Goal: Task Accomplishment & Management: Manage account settings

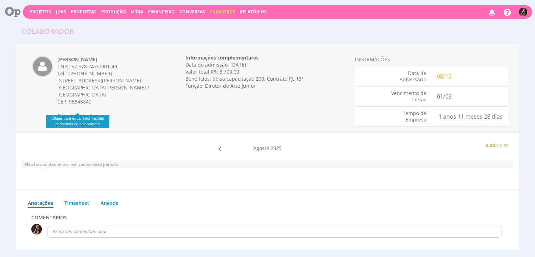
click at [89, 112] on span "Editar Informações" at bounding box center [77, 115] width 40 height 6
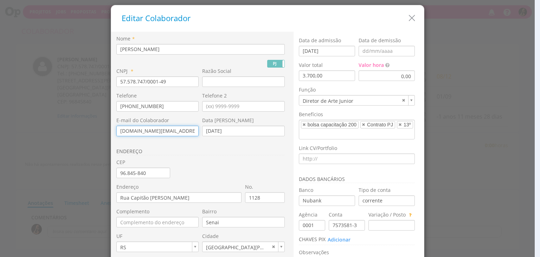
drag, startPoint x: 186, startPoint y: 133, endPoint x: 79, endPoint y: 124, distance: 106.5
click at [79, 124] on div "Editar Colaborador Nome * Patrick Fernando de Andrade Meireles PJ PF * RG * Tel…" at bounding box center [270, 128] width 540 height 257
drag, startPoint x: 159, startPoint y: 130, endPoint x: 83, endPoint y: 126, distance: 76.0
click at [83, 126] on div "Editar Colaborador Nome * Patrick Fernando de Andrade Meireles PJ PF * RG * Tel…" at bounding box center [270, 128] width 540 height 257
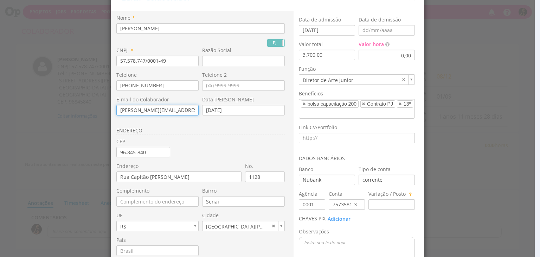
scroll to position [92, 0]
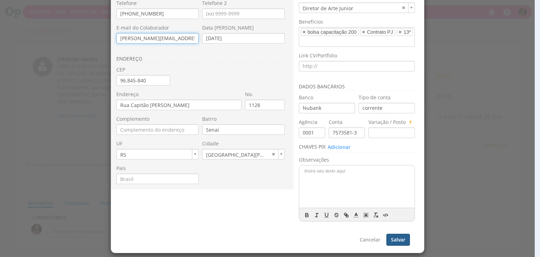
type input "patrick.meireles@sobe.ae"
click at [390, 238] on button "Salvar" at bounding box center [398, 239] width 24 height 12
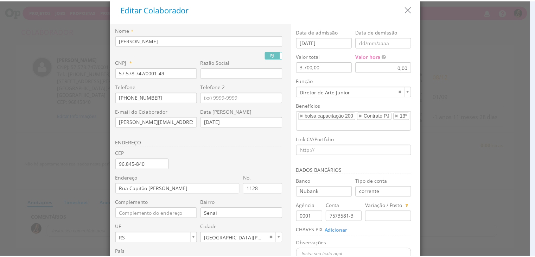
scroll to position [0, 0]
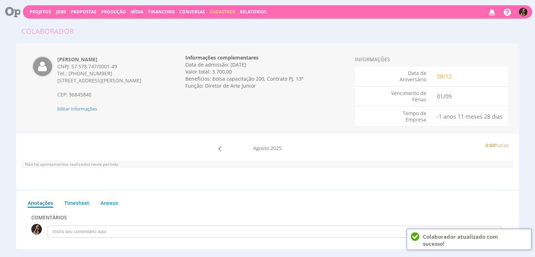
click at [522, 14] on img at bounding box center [522, 12] width 8 height 8
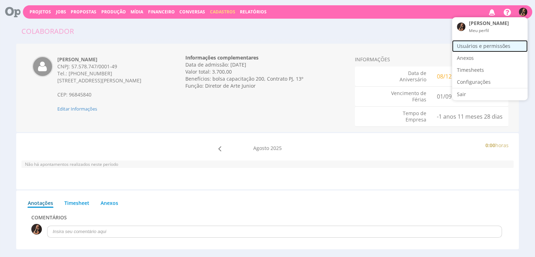
click at [488, 44] on link "Usuários e permissões" at bounding box center [490, 46] width 76 height 12
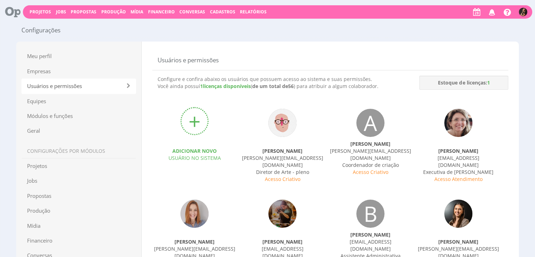
click at [204, 123] on div "+" at bounding box center [194, 121] width 28 height 28
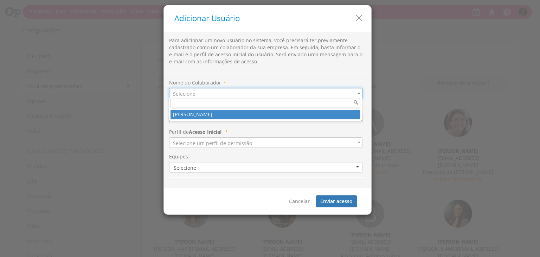
type input "1410"
type input "patrick.meireles@sobe.ae"
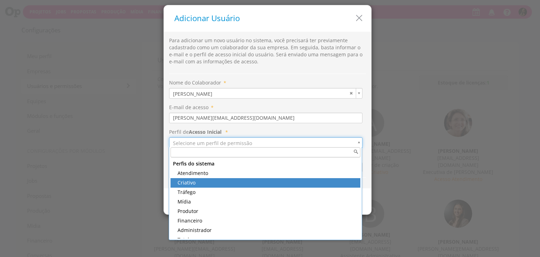
type input "class_2"
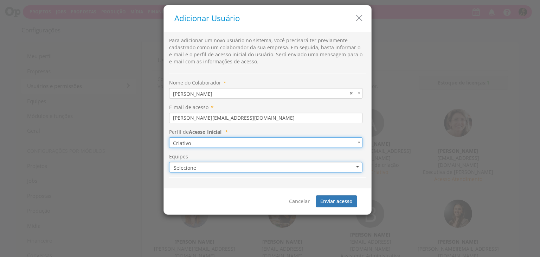
click at [211, 167] on button "Selecione" at bounding box center [265, 167] width 193 height 11
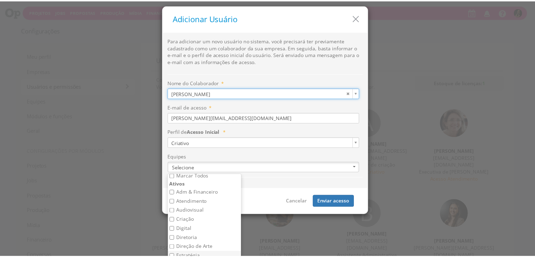
scroll to position [56, 0]
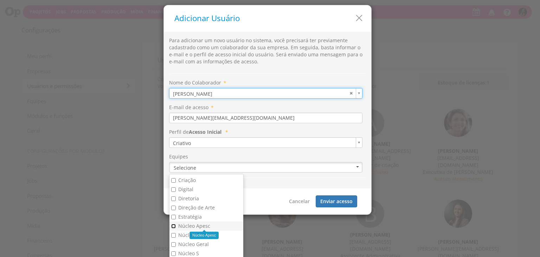
click at [171, 225] on input "Núcleo Apesc" at bounding box center [173, 226] width 5 height 5
checkbox input "true"
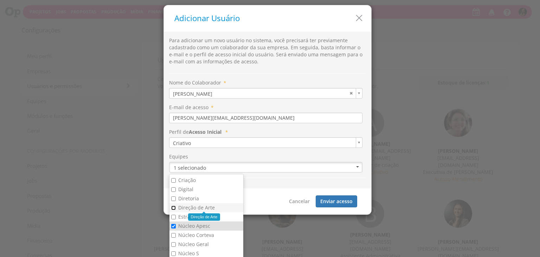
drag, startPoint x: 169, startPoint y: 207, endPoint x: 179, endPoint y: 207, distance: 9.5
click at [171, 207] on input "Direção de Arte" at bounding box center [173, 207] width 5 height 5
checkbox input "true"
click at [336, 203] on button "Enviar acesso" at bounding box center [336, 201] width 41 height 12
click at [332, 199] on div "B" at bounding box center [370, 215] width 82 height 32
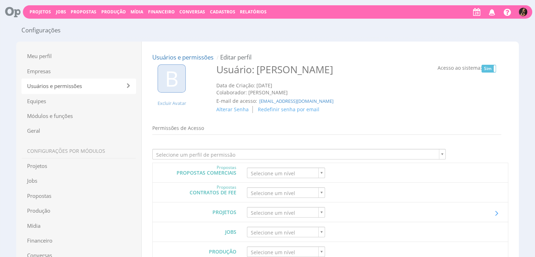
type input "6"
type input "3"
type input "6"
type input "3"
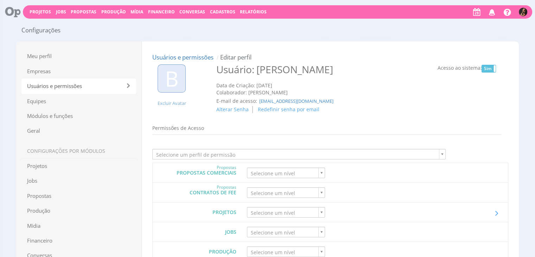
type input "3"
type input "1"
type input "6"
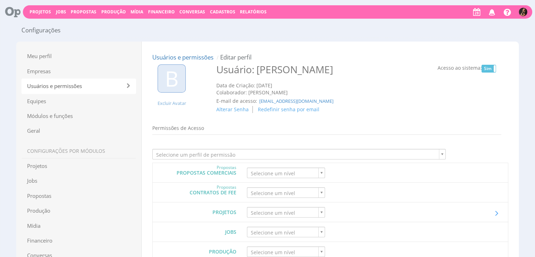
type input "6"
type input "0"
type input "6"
type input "p1"
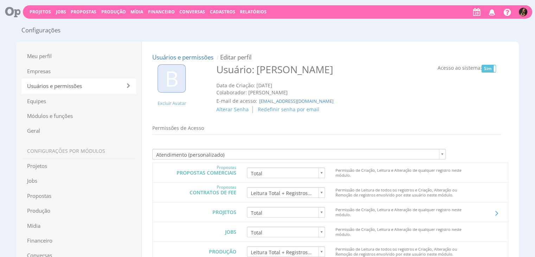
click at [524, 11] on img at bounding box center [522, 12] width 8 height 8
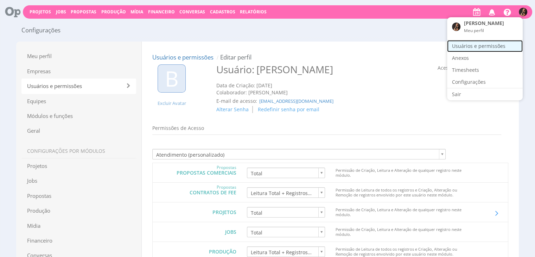
click at [485, 45] on link "Usuários e permissões" at bounding box center [485, 46] width 76 height 12
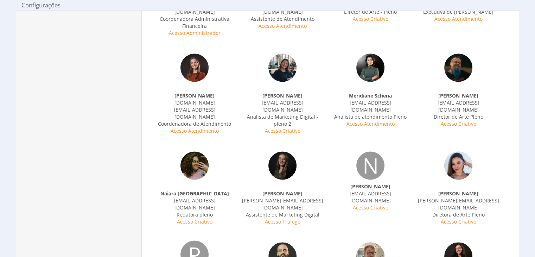
click at [193, 240] on div "P" at bounding box center [194, 254] width 28 height 28
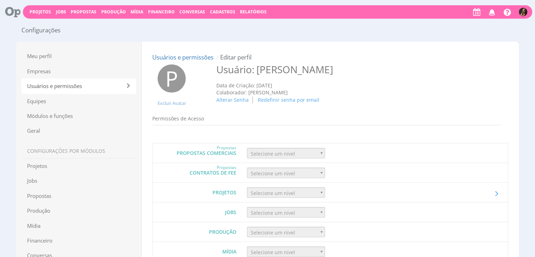
click at [276, 68] on span "Patrick" at bounding box center [295, 69] width 78 height 13
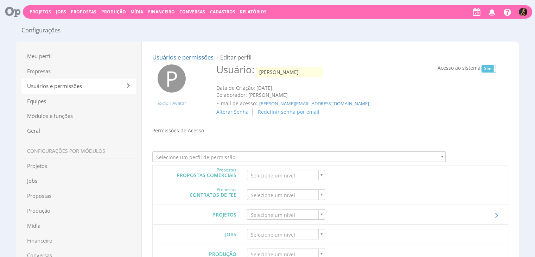
type input "Patrick Me"
type input "0"
type input "3"
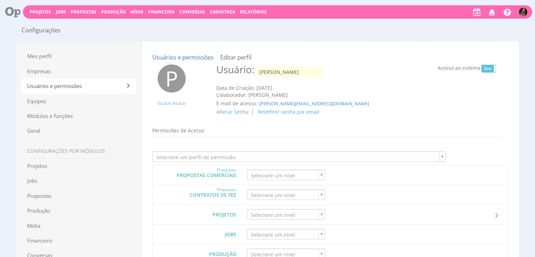
type input "3"
type input "0"
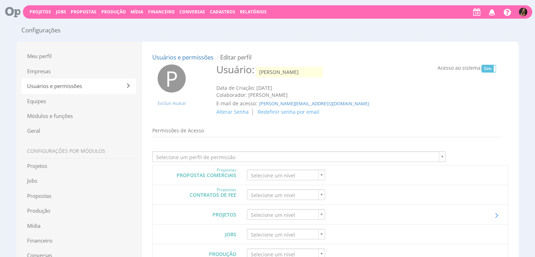
type input "0"
type input "1"
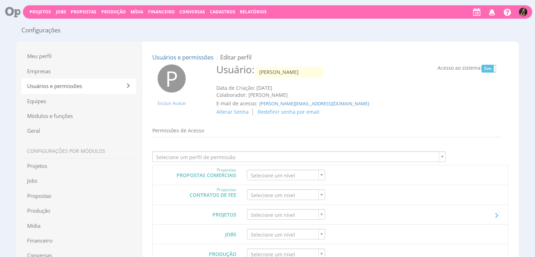
type input "2"
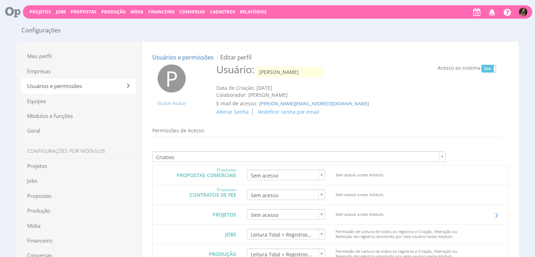
type input "Patrick Meireles"
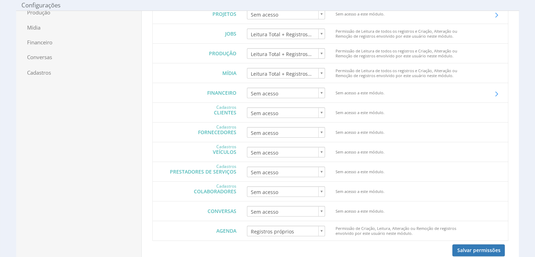
scroll to position [211, 0]
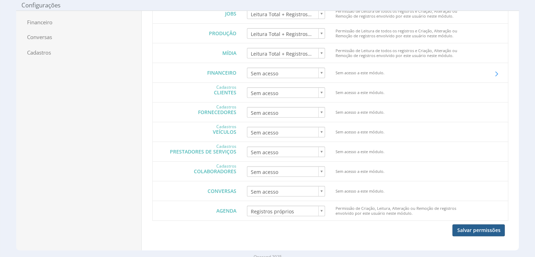
click at [474, 225] on button "Salvar permissões" at bounding box center [478, 230] width 52 height 12
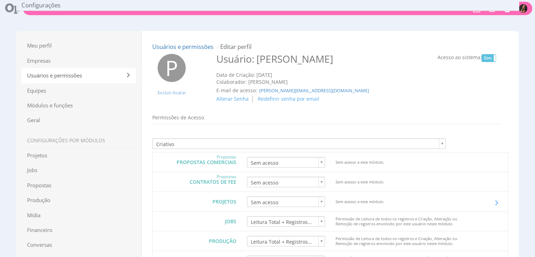
scroll to position [0, 0]
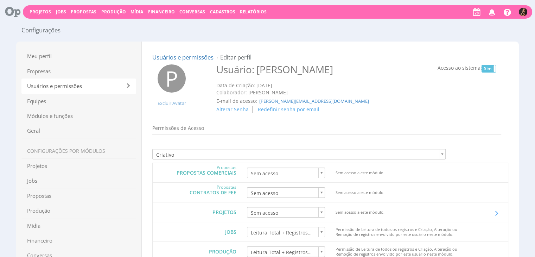
click at [234, 110] on span "Alterar Senha" at bounding box center [232, 109] width 32 height 7
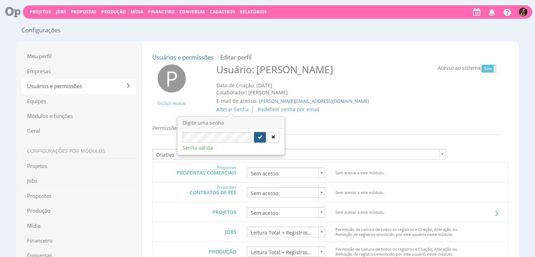
click at [257, 135] on button "submit" at bounding box center [260, 137] width 12 height 11
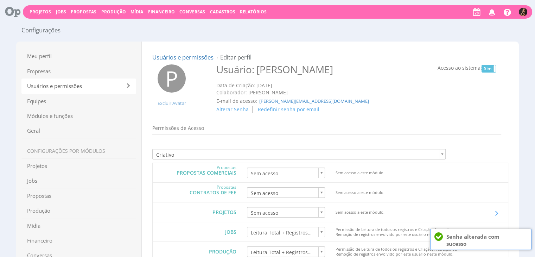
click at [158, 14] on span "Financeiro" at bounding box center [161, 12] width 27 height 6
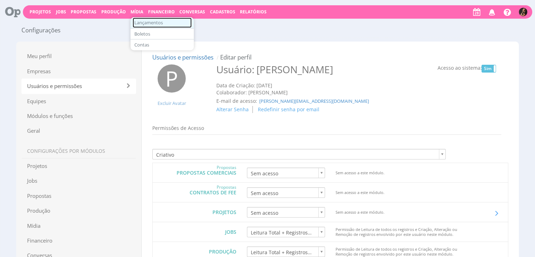
click at [156, 21] on link "Lançamentos" at bounding box center [162, 23] width 59 height 10
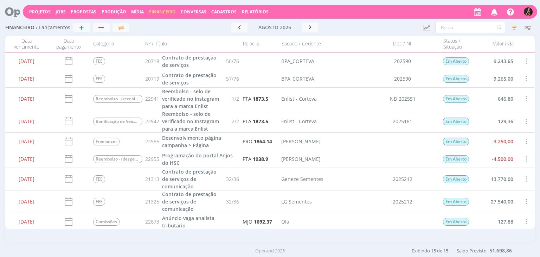
click at [524, 11] on div "button" at bounding box center [528, 11] width 9 height 9
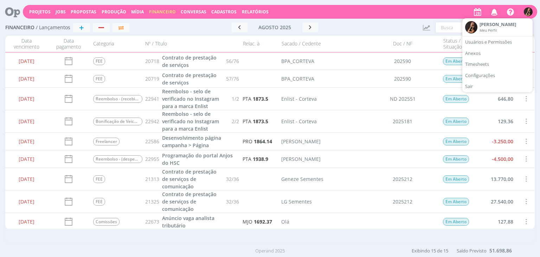
drag, startPoint x: 472, startPoint y: 83, endPoint x: 403, endPoint y: 7, distance: 102.0
click at [472, 83] on link "Sair" at bounding box center [497, 86] width 70 height 11
